Goal: Task Accomplishment & Management: Manage account settings

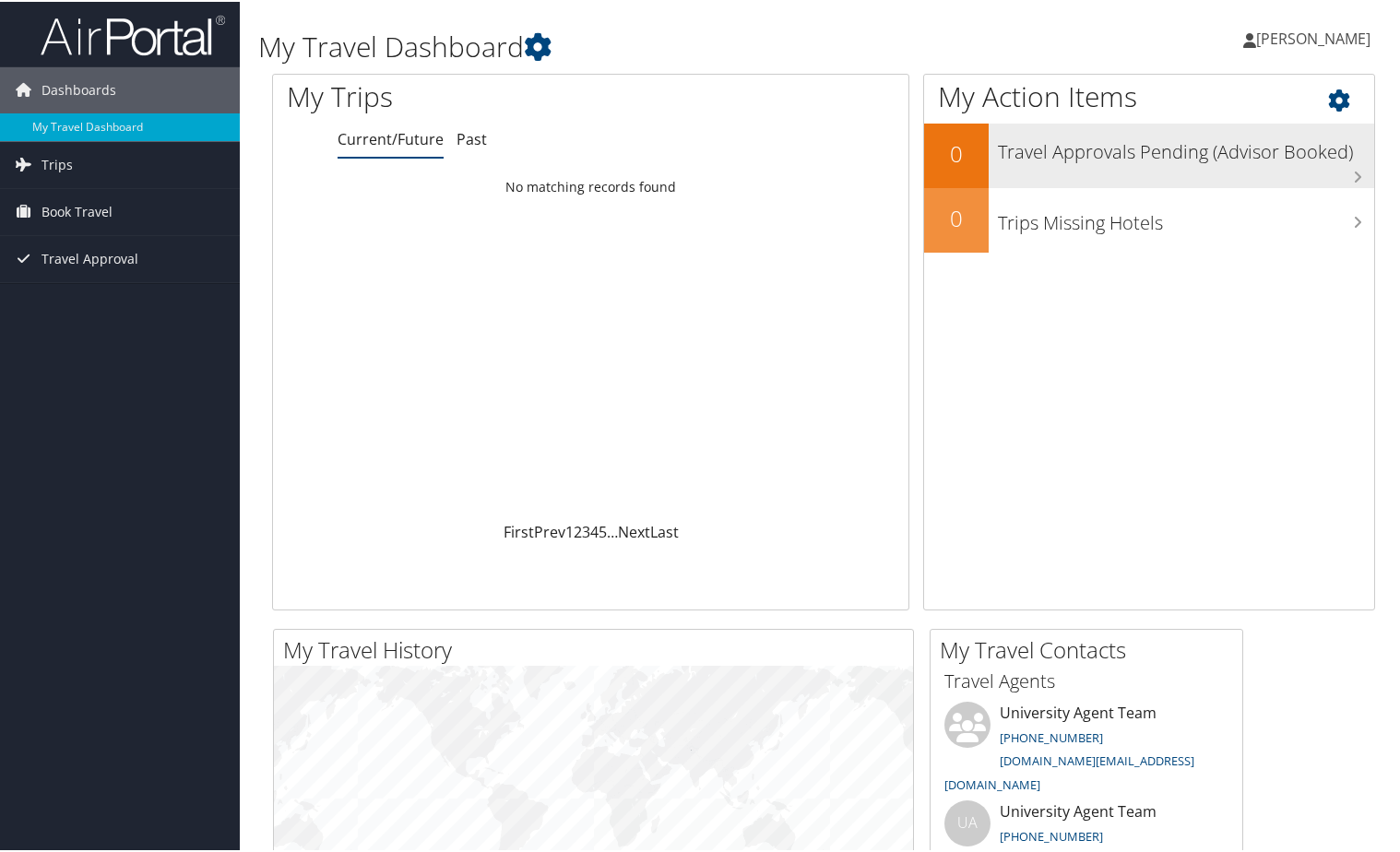
click at [1076, 161] on h3 "Travel Approvals Pending (Advisor Booked)" at bounding box center [1186, 145] width 376 height 35
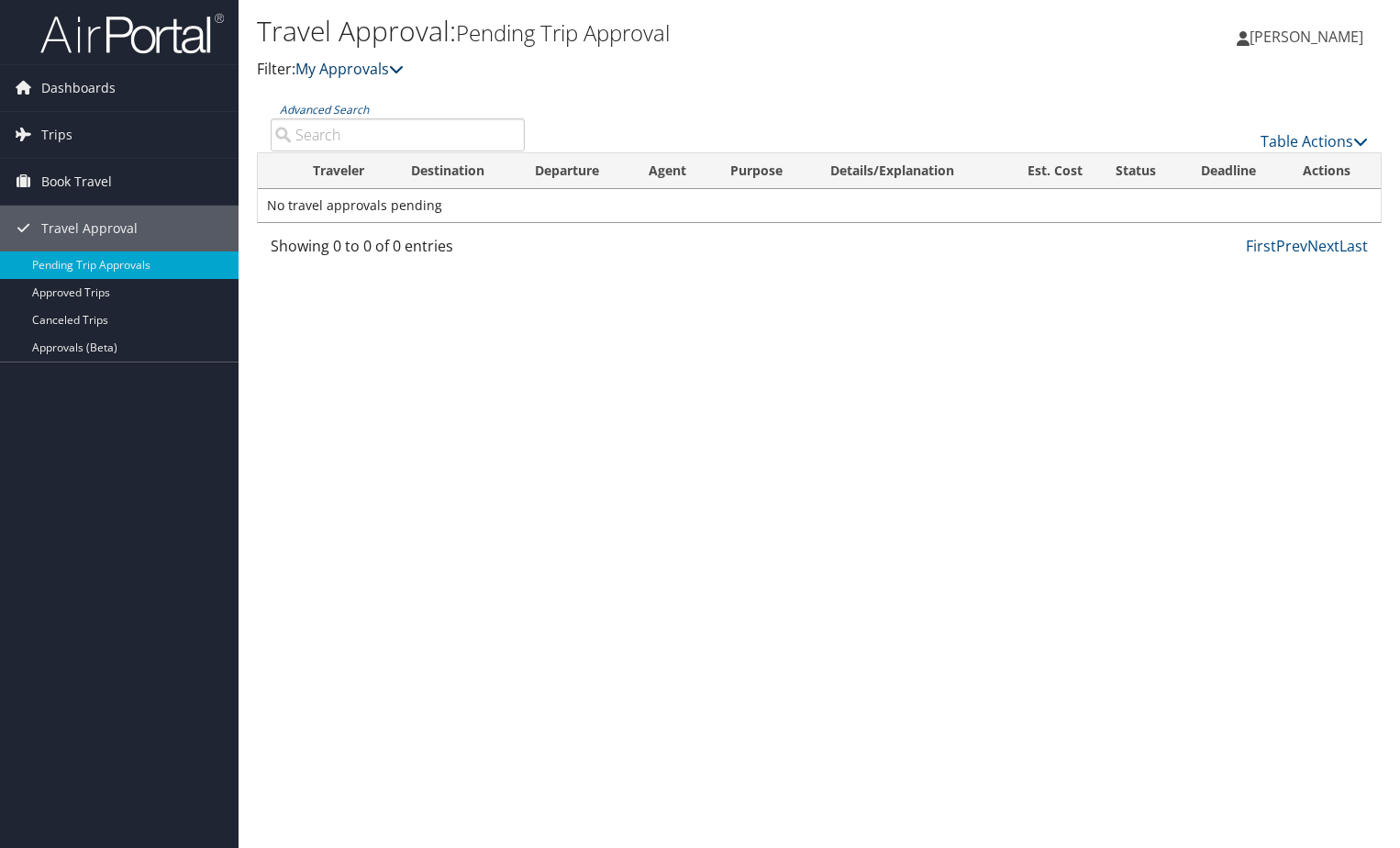
click at [342, 65] on link "My Approvals" at bounding box center [349, 68] width 108 height 20
click at [89, 313] on link "Canceled Trips" at bounding box center [119, 320] width 239 height 28
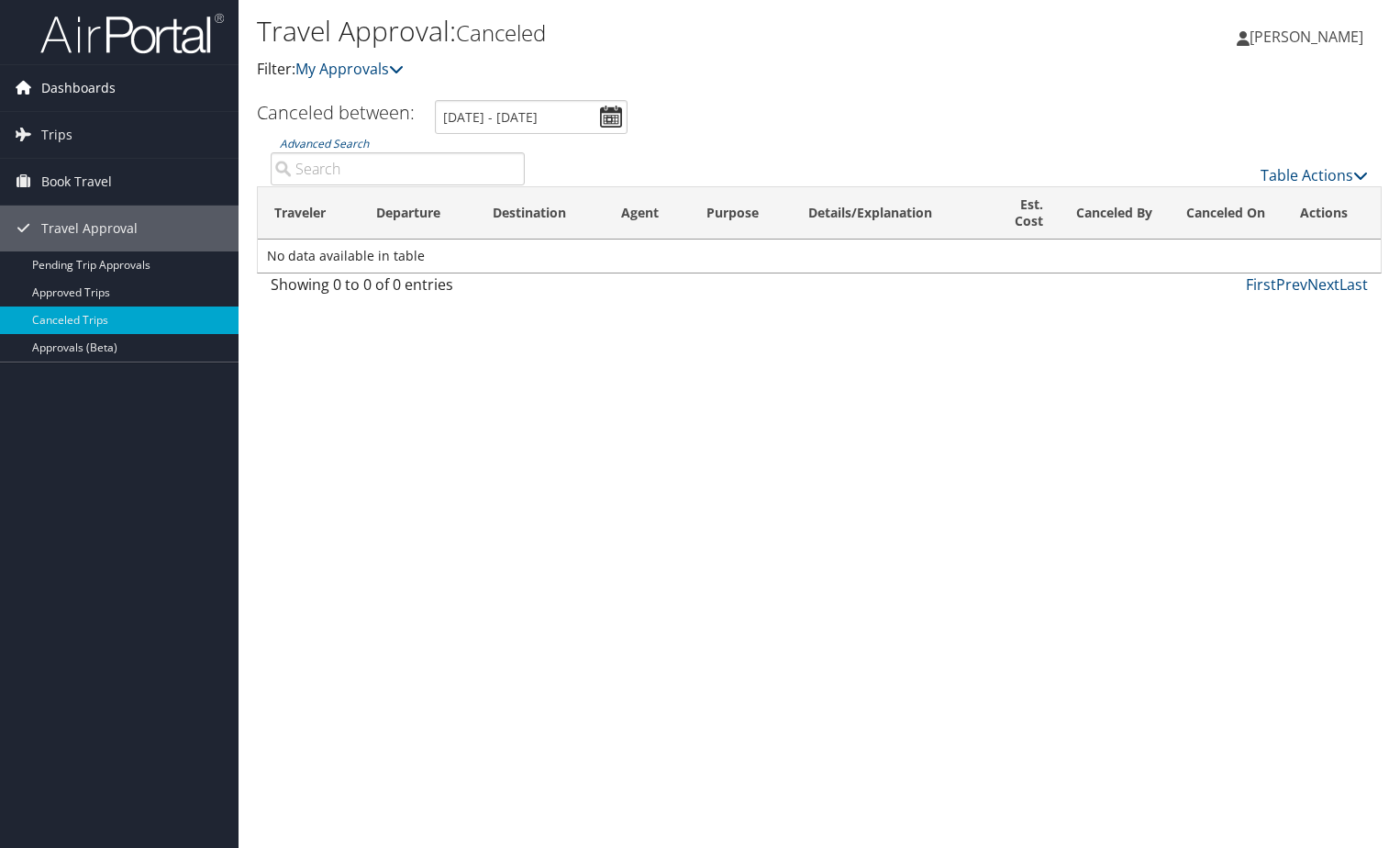
click at [97, 81] on span "Dashboards" at bounding box center [78, 88] width 75 height 46
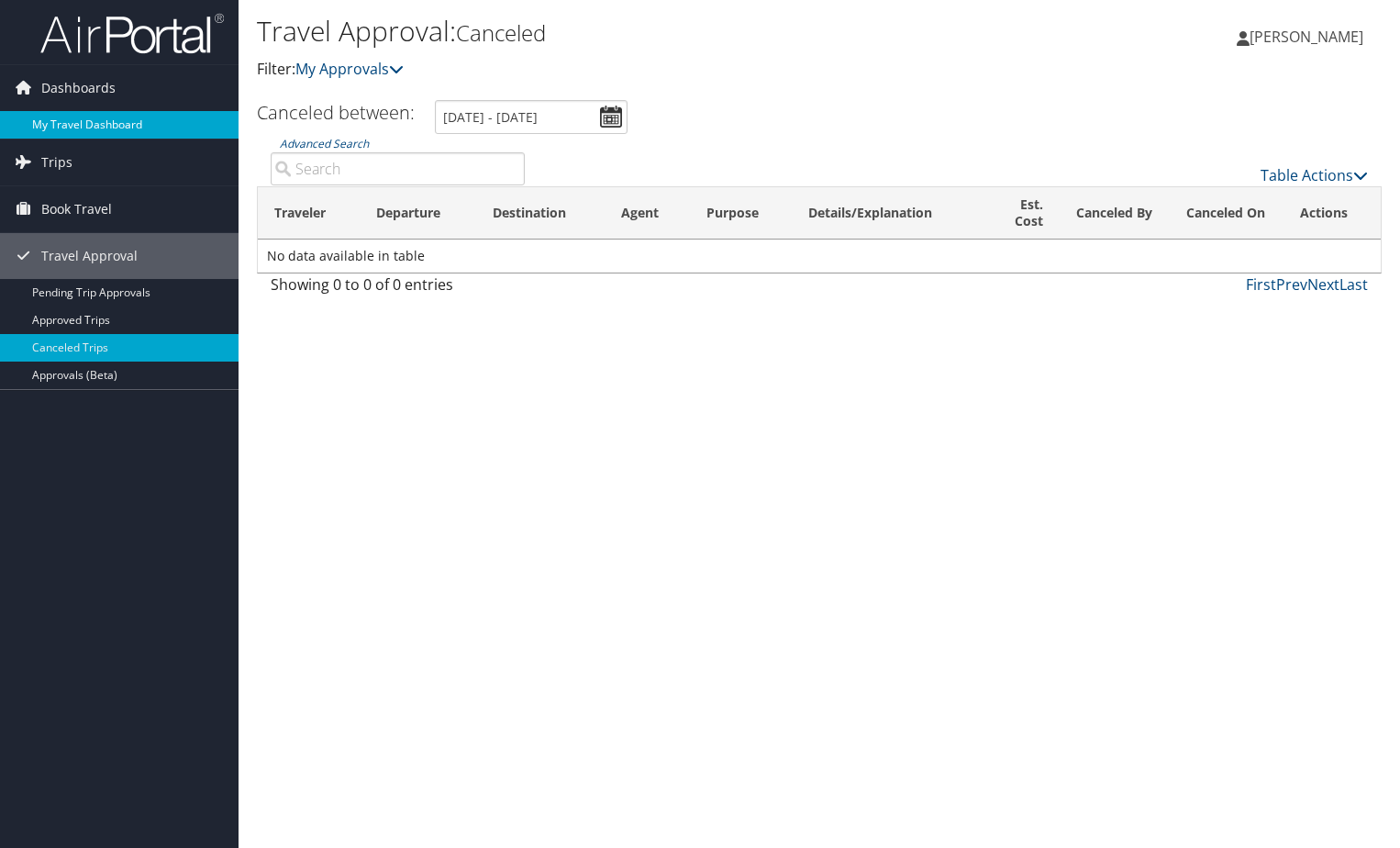
click at [94, 118] on link "My Travel Dashboard" at bounding box center [119, 124] width 239 height 28
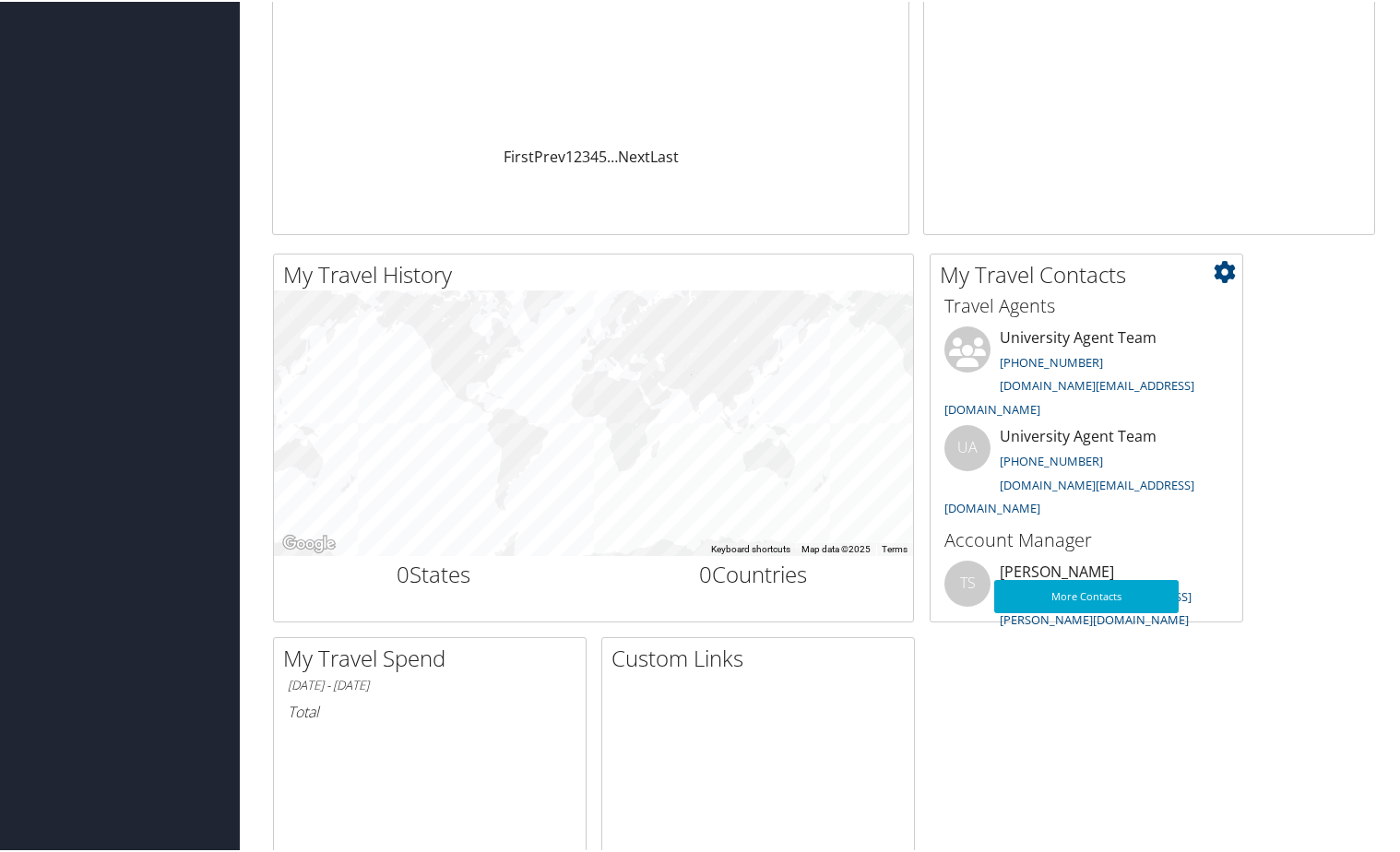
scroll to position [553, 0]
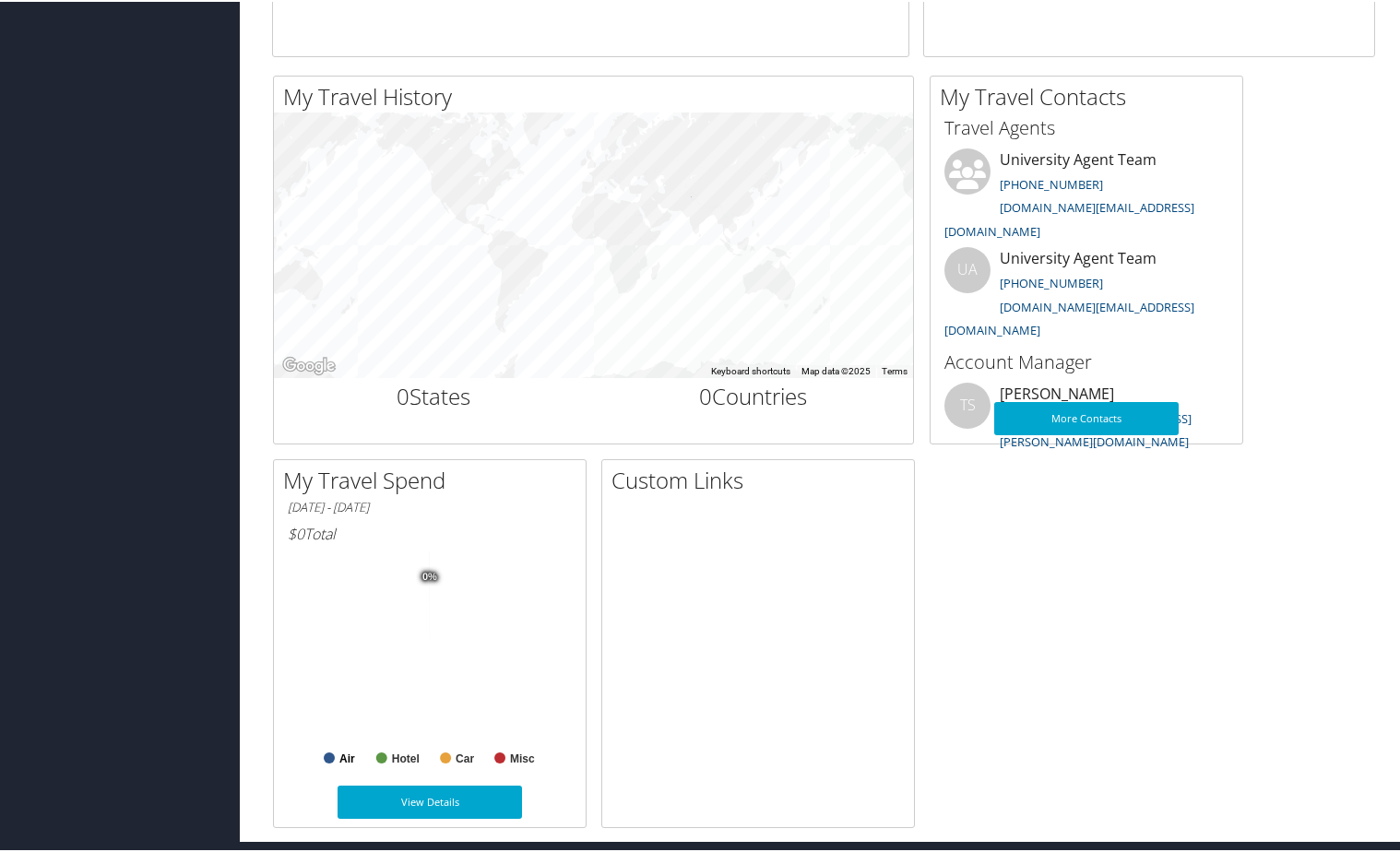
click at [343, 756] on text "Air" at bounding box center [347, 757] width 15 height 12
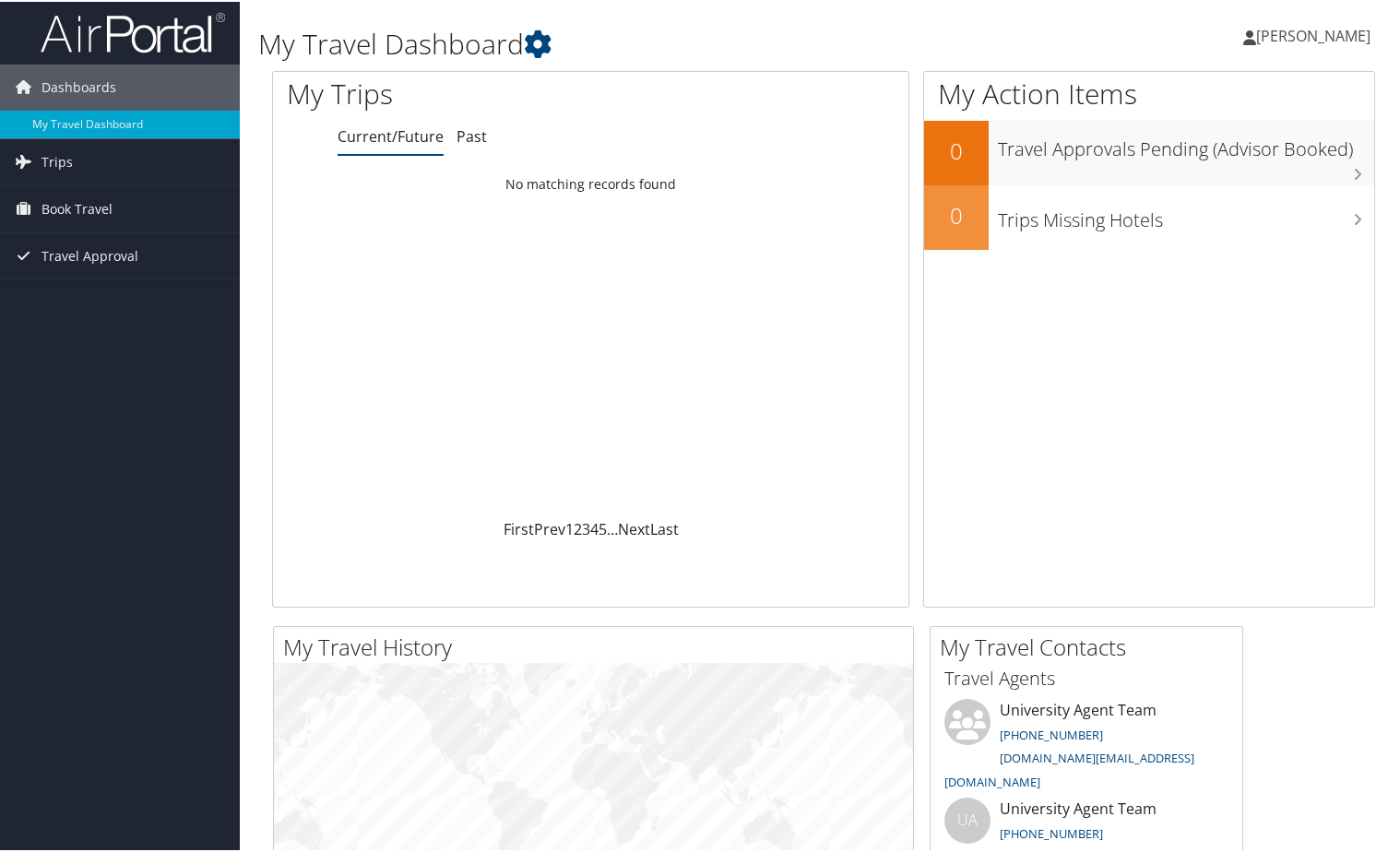
scroll to position [0, 0]
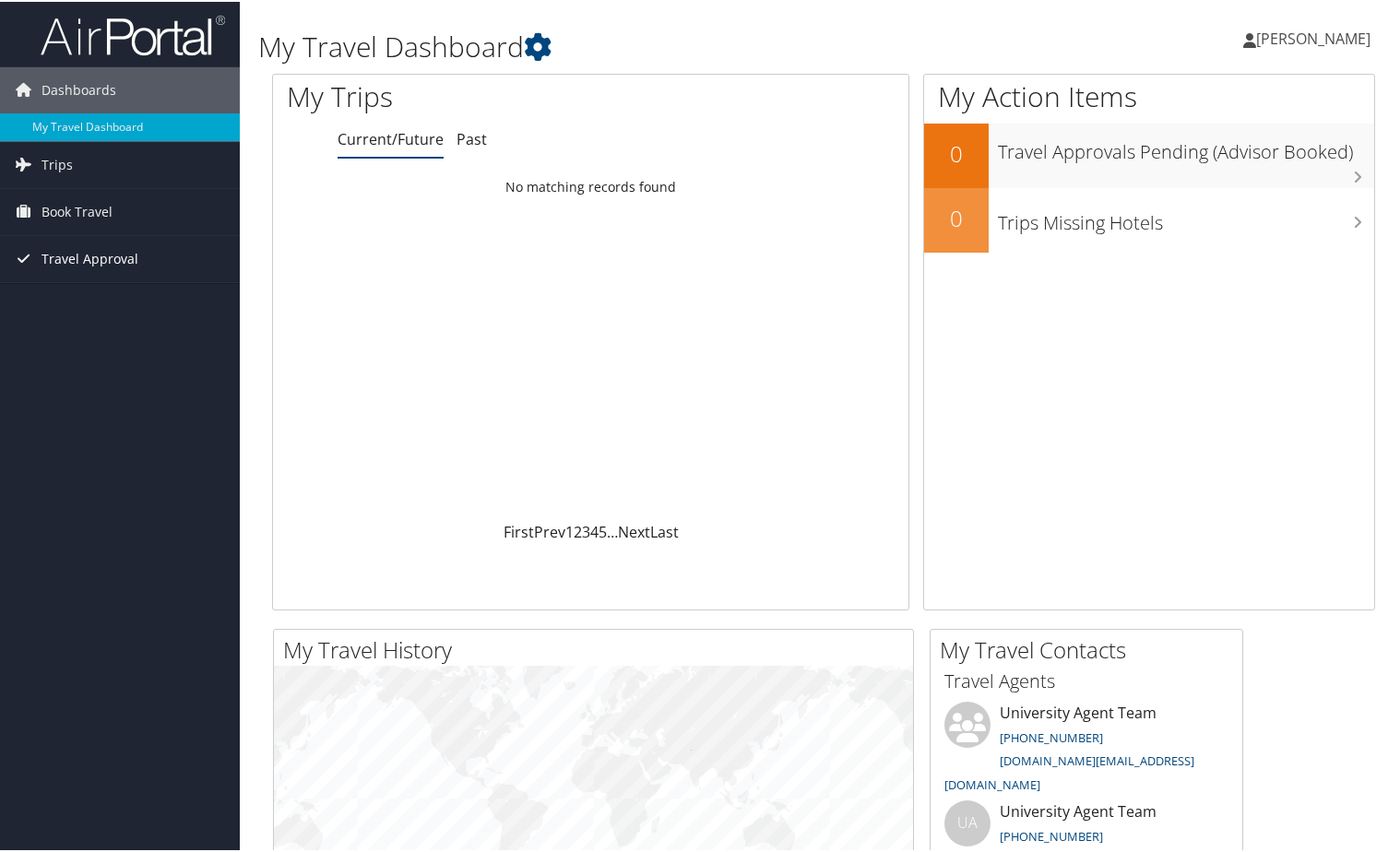
click at [77, 253] on span "Travel Approval" at bounding box center [89, 257] width 97 height 46
click at [103, 291] on link "Pending Trip Approvals" at bounding box center [120, 294] width 240 height 28
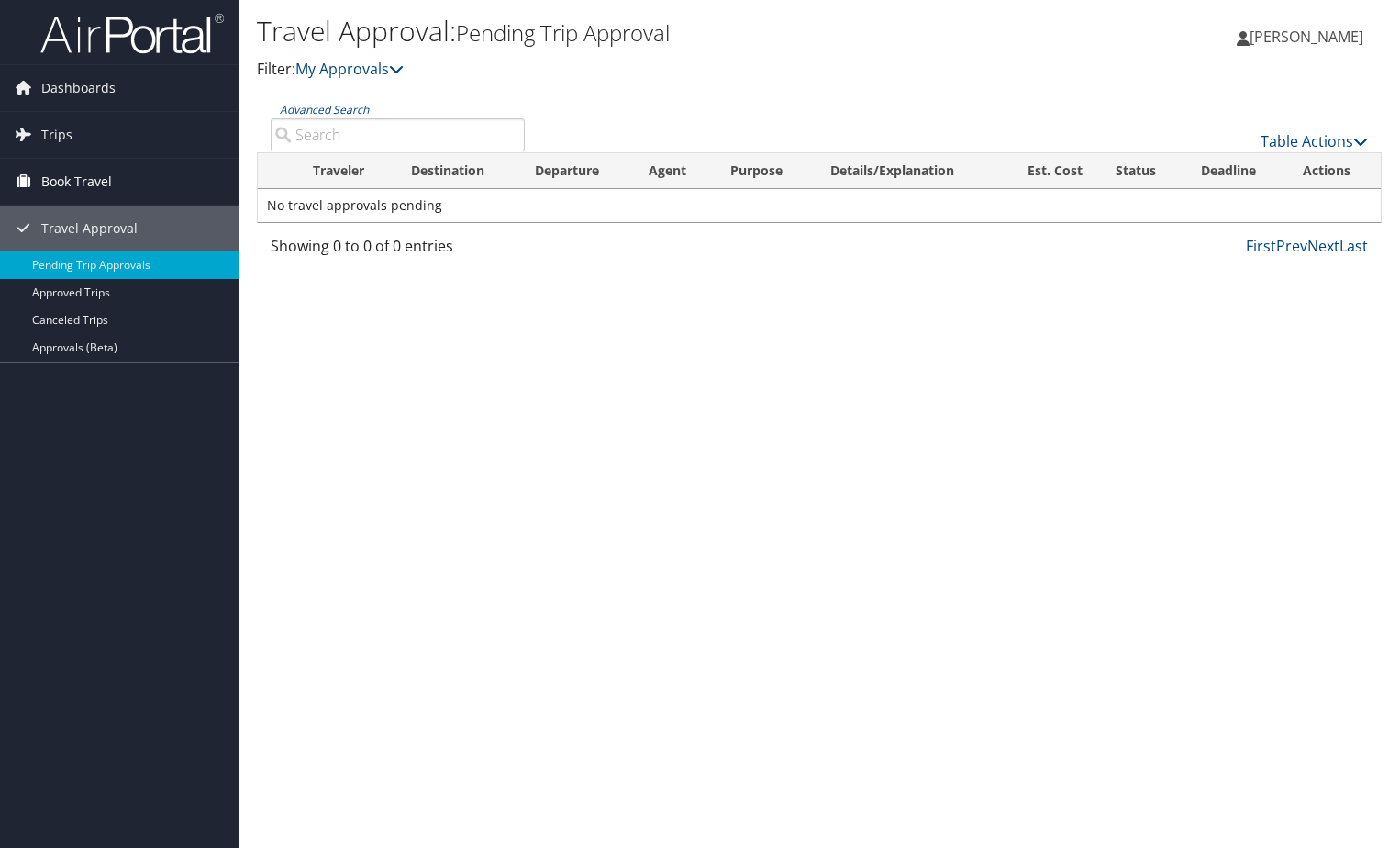
click at [66, 181] on span "Book Travel" at bounding box center [76, 182] width 71 height 46
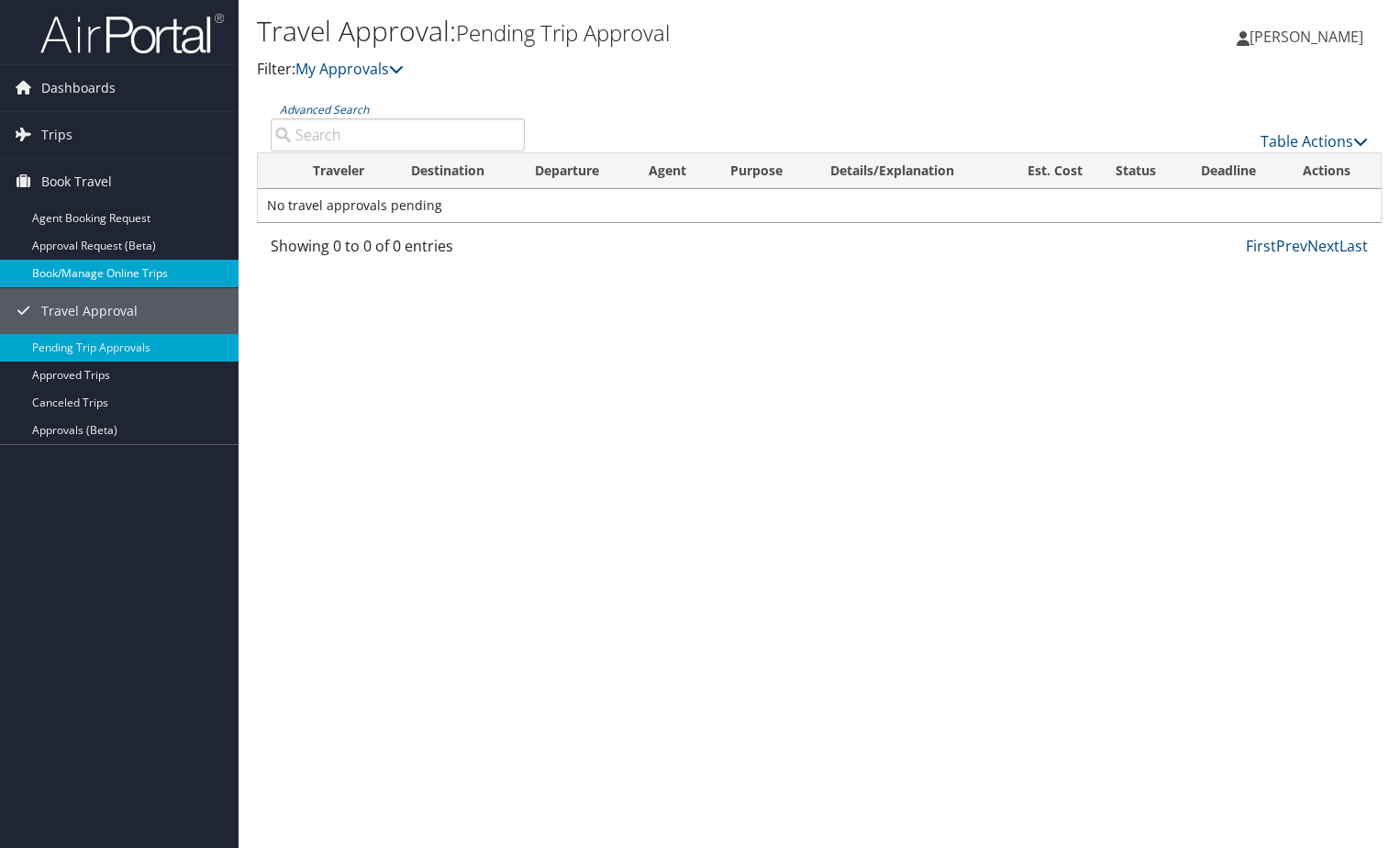
click at [108, 273] on link "Book/Manage Online Trips" at bounding box center [119, 273] width 239 height 28
